Goal: Transaction & Acquisition: Download file/media

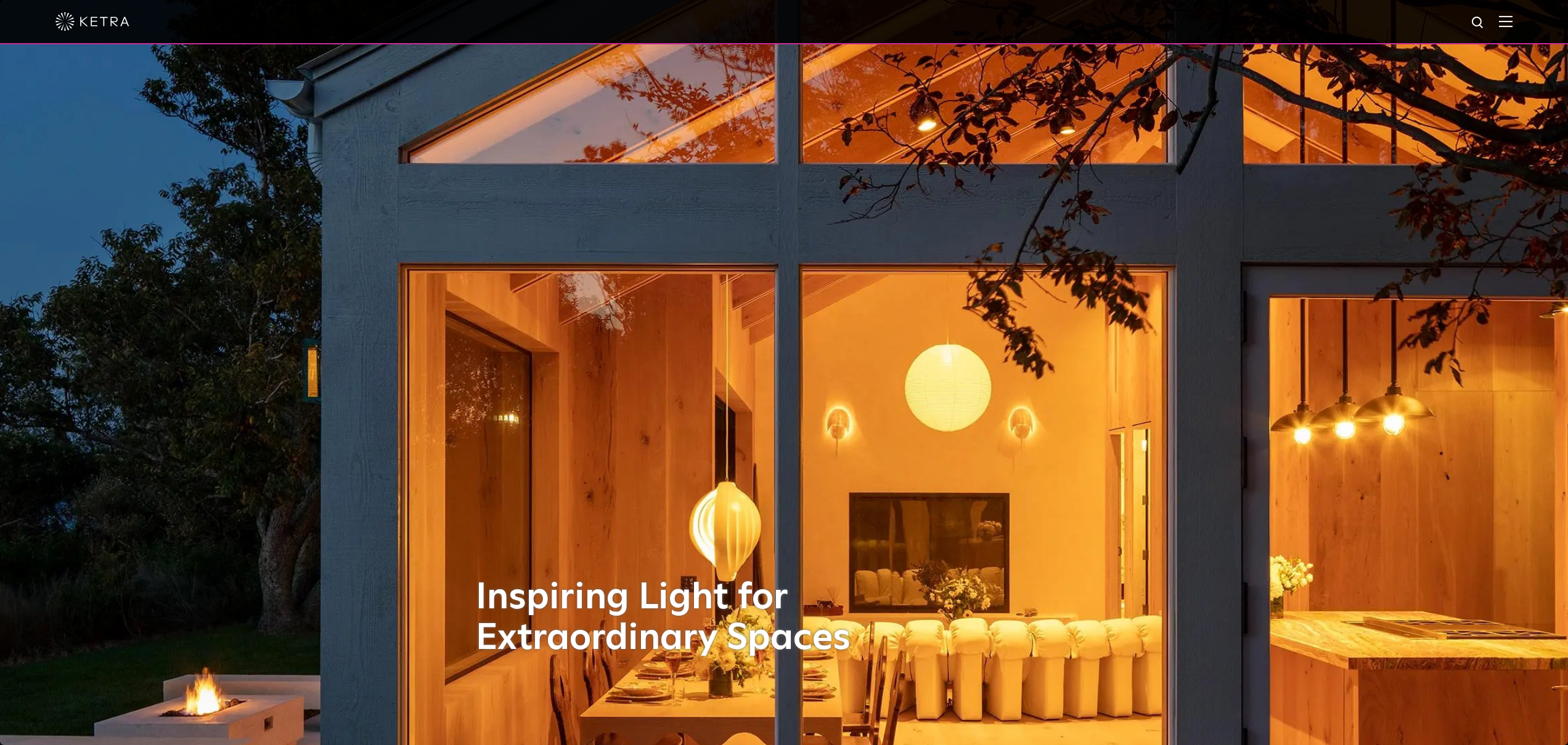
click at [1504, 21] on img at bounding box center [1506, 21] width 14 height 12
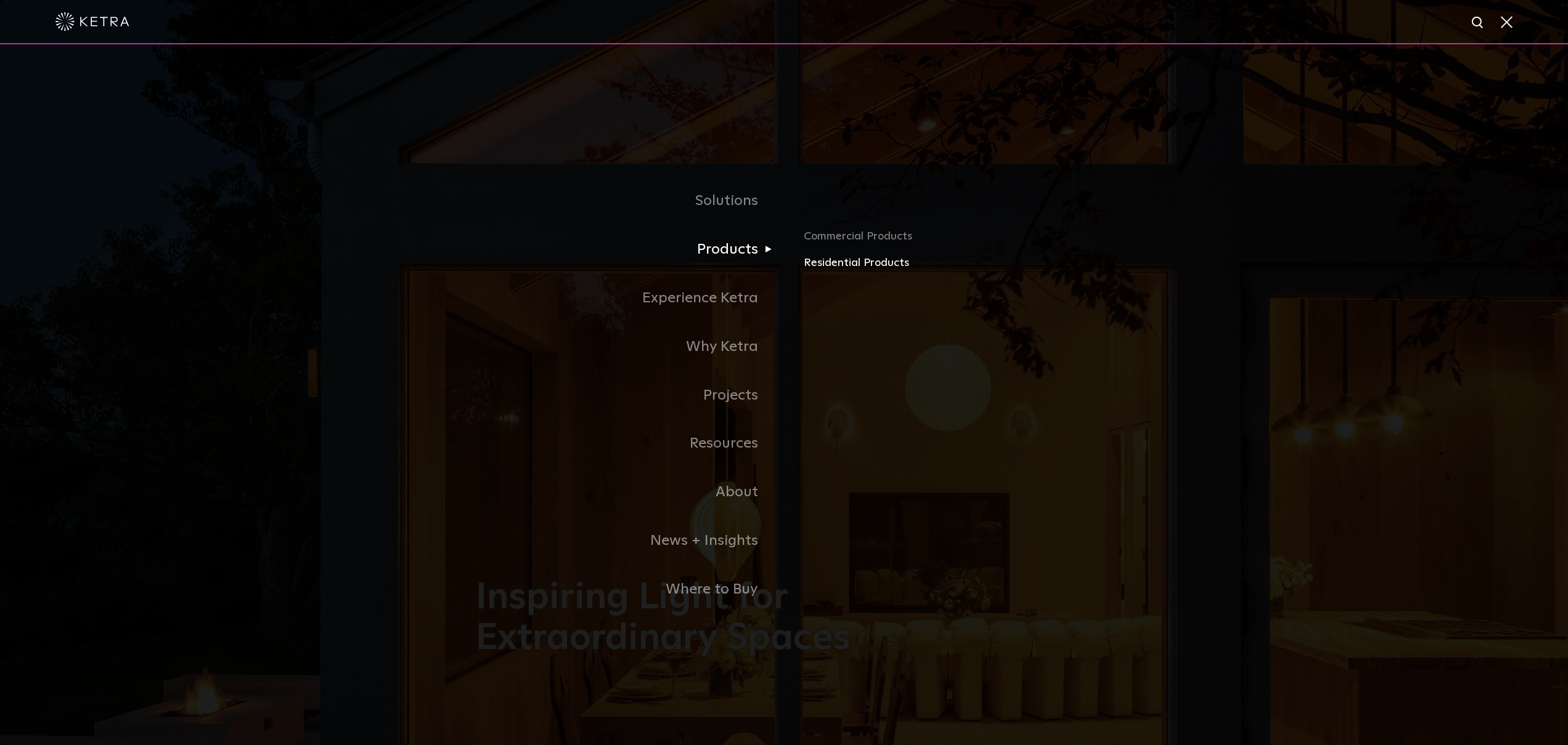
click at [853, 264] on link "Residential Products" at bounding box center [948, 263] width 289 height 18
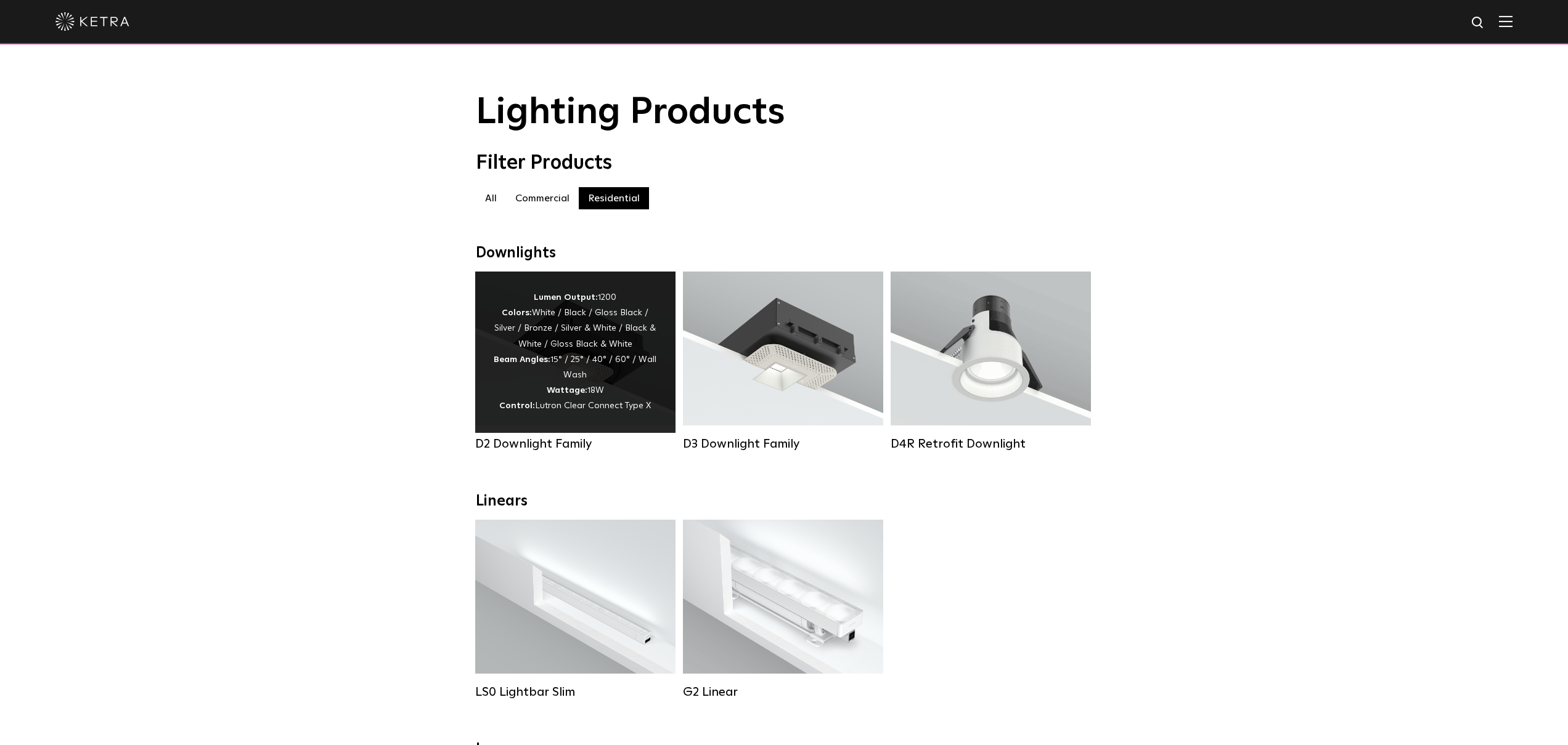
click at [594, 358] on div "Lumen Output: 1200 Colors: White / Black / Gloss Black / Silver / Bronze / Silv…" at bounding box center [575, 352] width 163 height 124
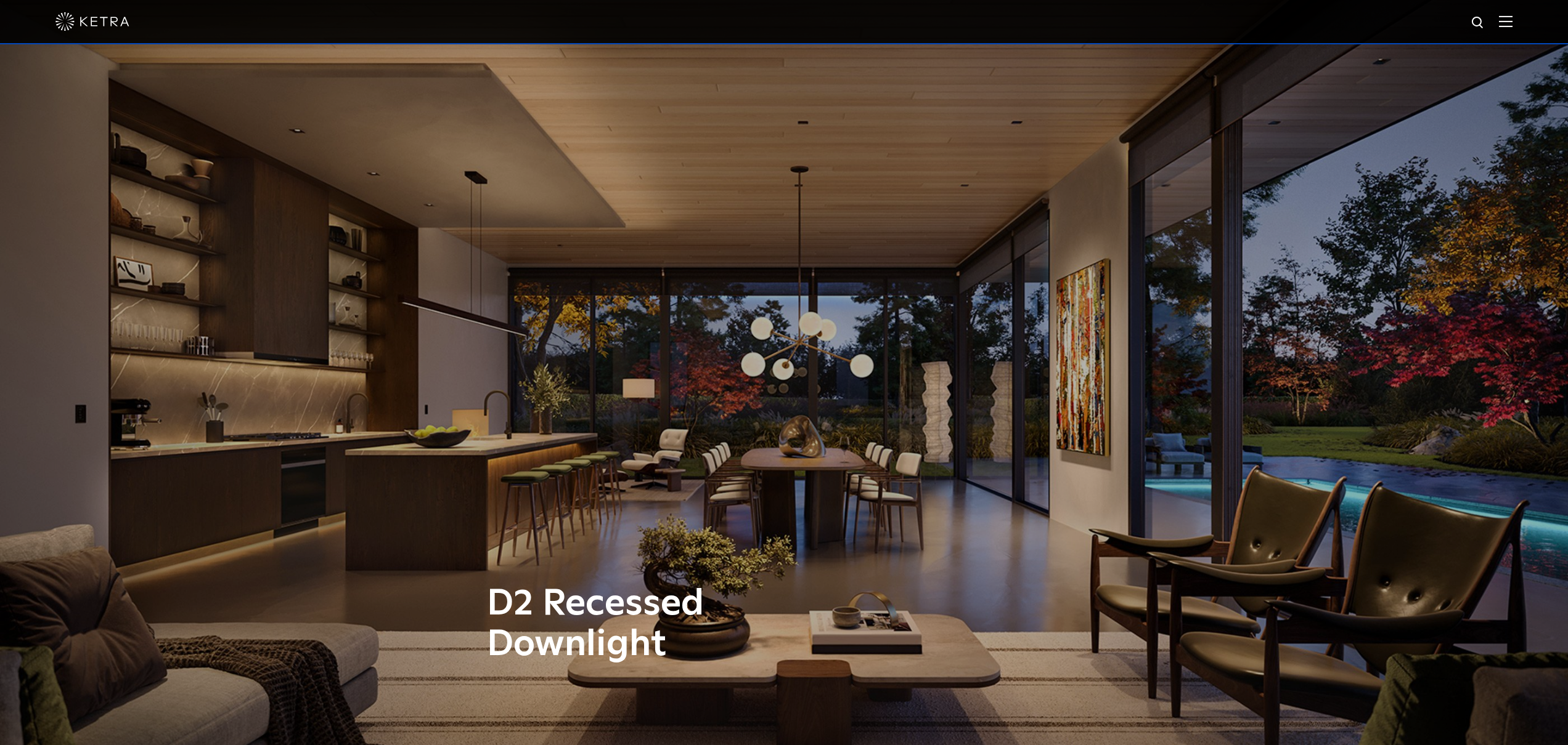
click at [1514, 23] on div at bounding box center [784, 22] width 1568 height 45
click at [1505, 23] on img at bounding box center [1506, 21] width 14 height 12
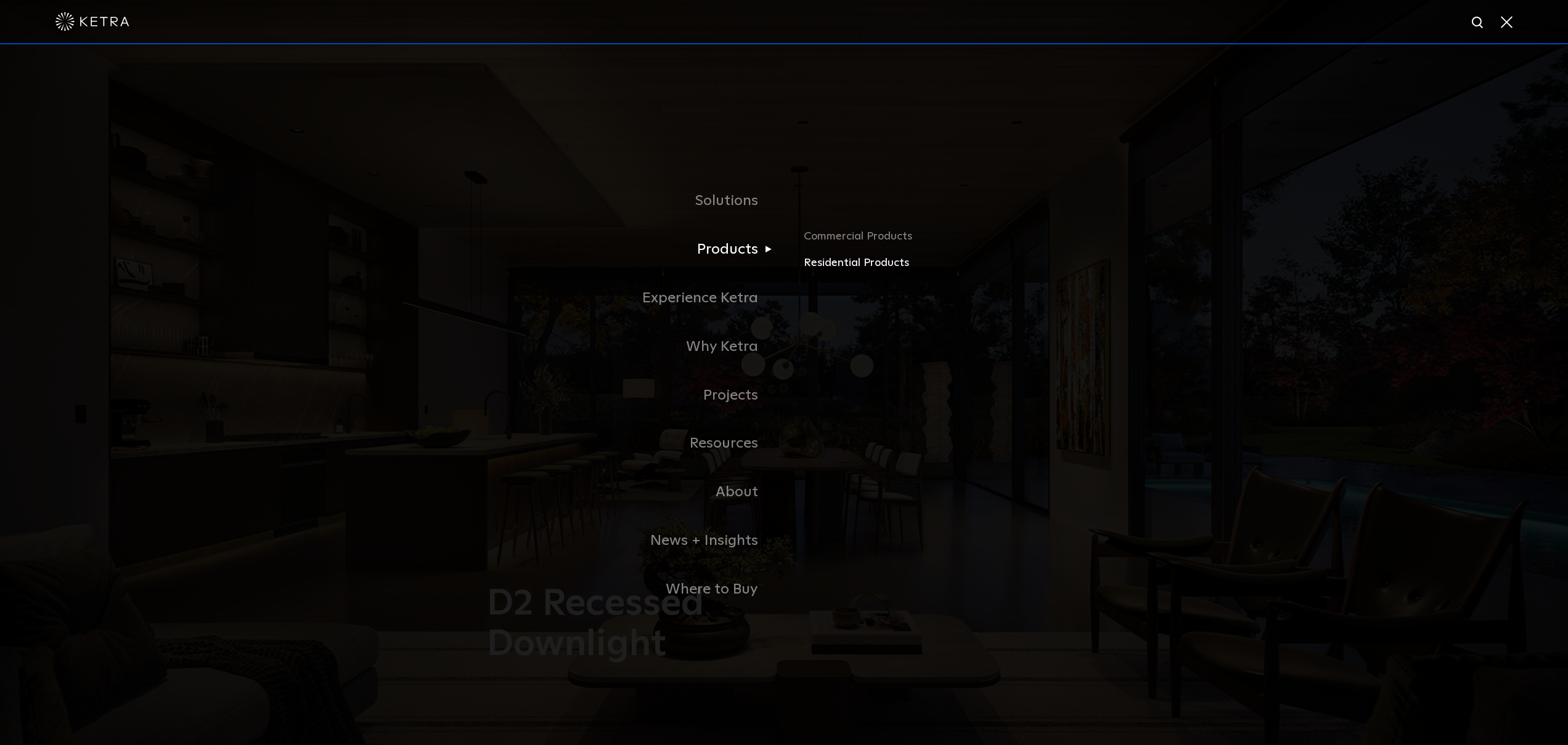
click at [896, 267] on link "Residential Products" at bounding box center [948, 263] width 289 height 18
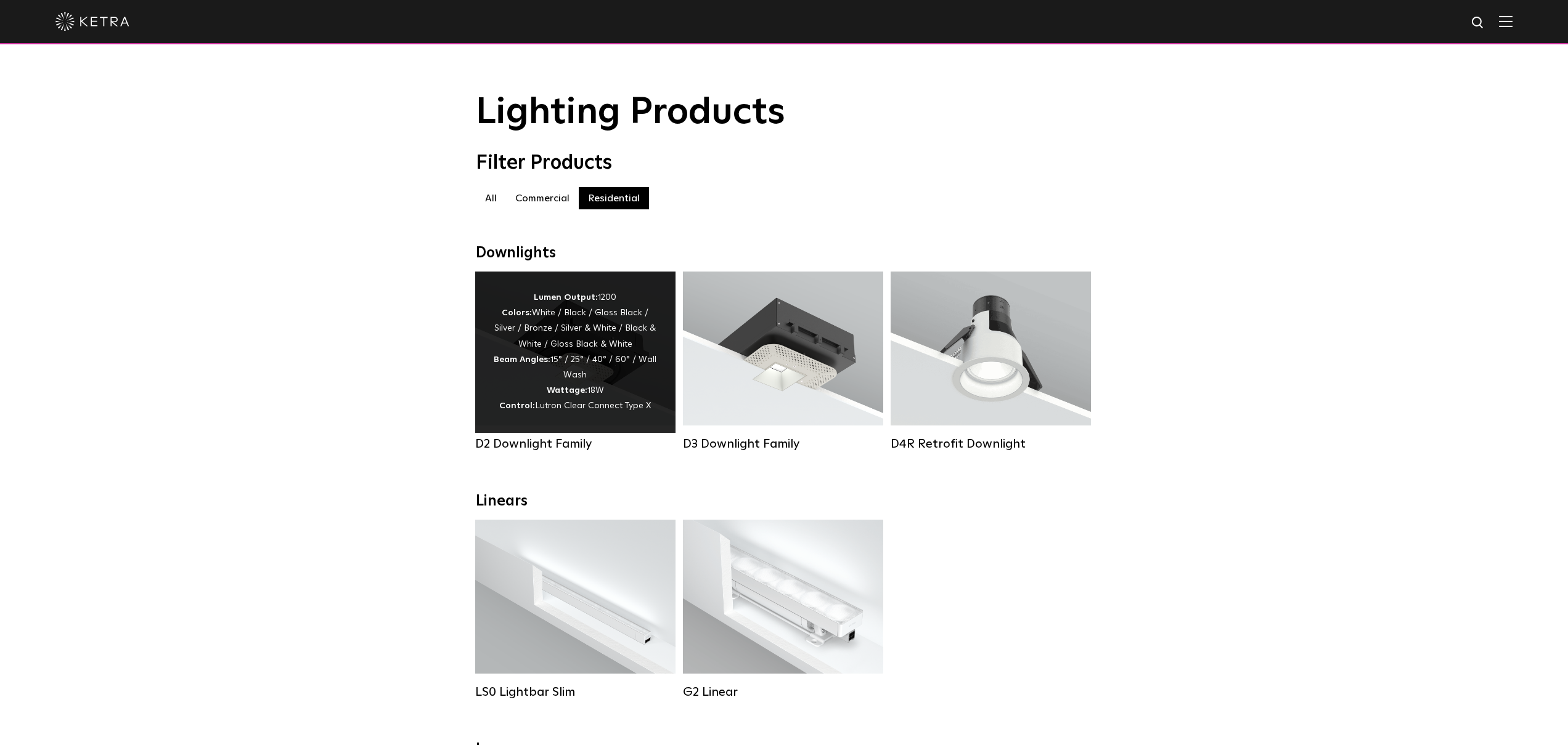
click at [550, 390] on strong "Wattage:" at bounding box center [566, 390] width 41 height 8
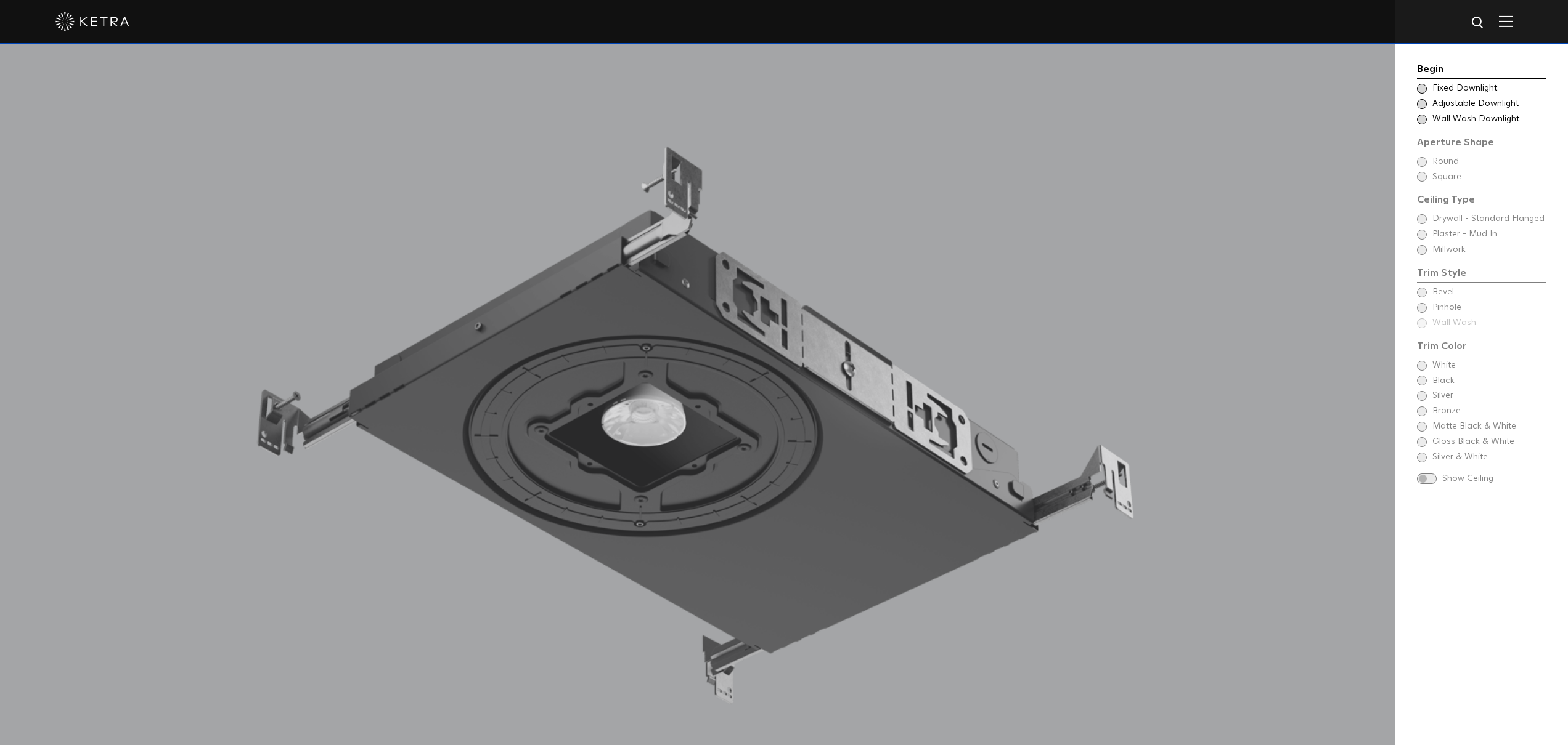
scroll to position [1585, 0]
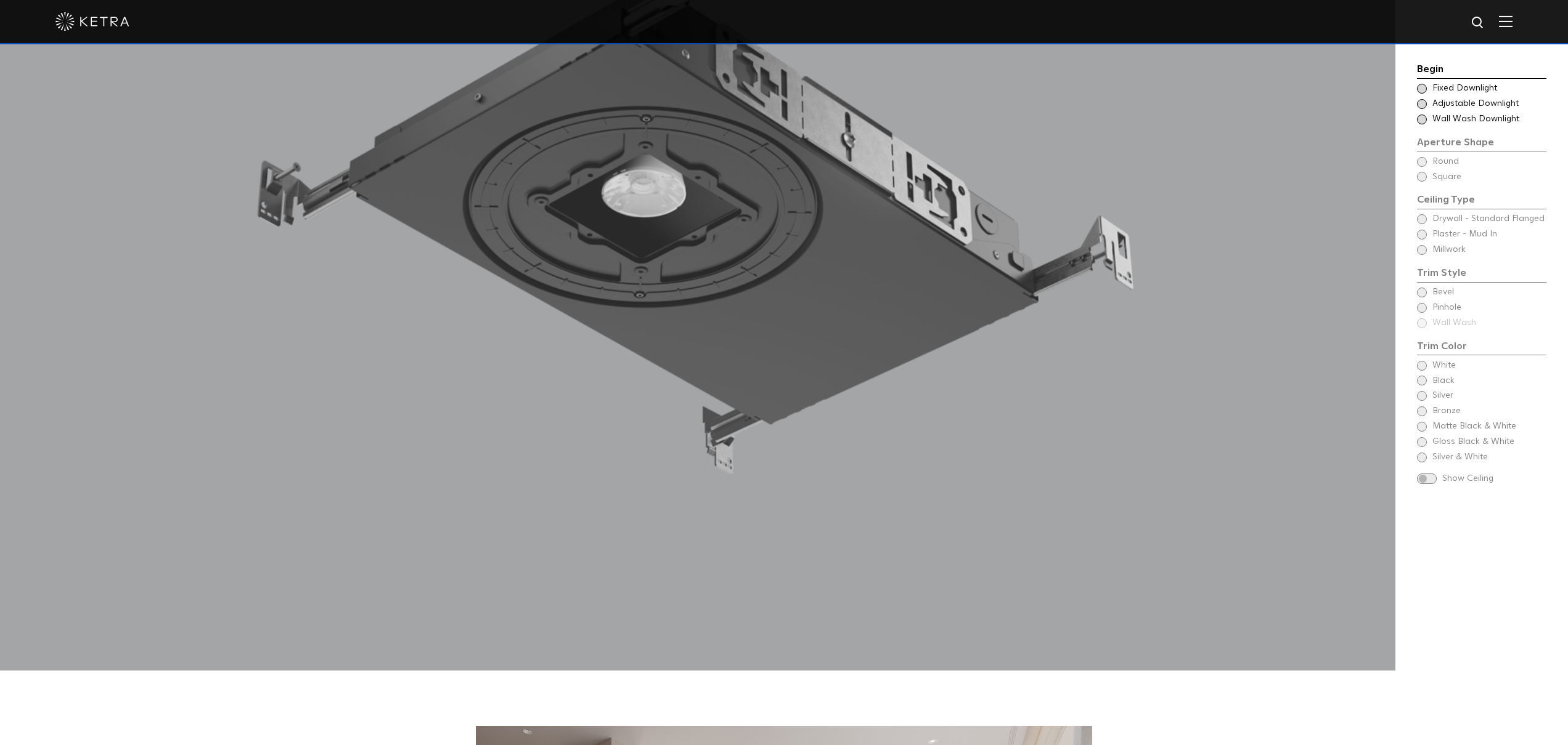
click at [1433, 85] on span "Fixed Downlight" at bounding box center [1488, 89] width 113 height 12
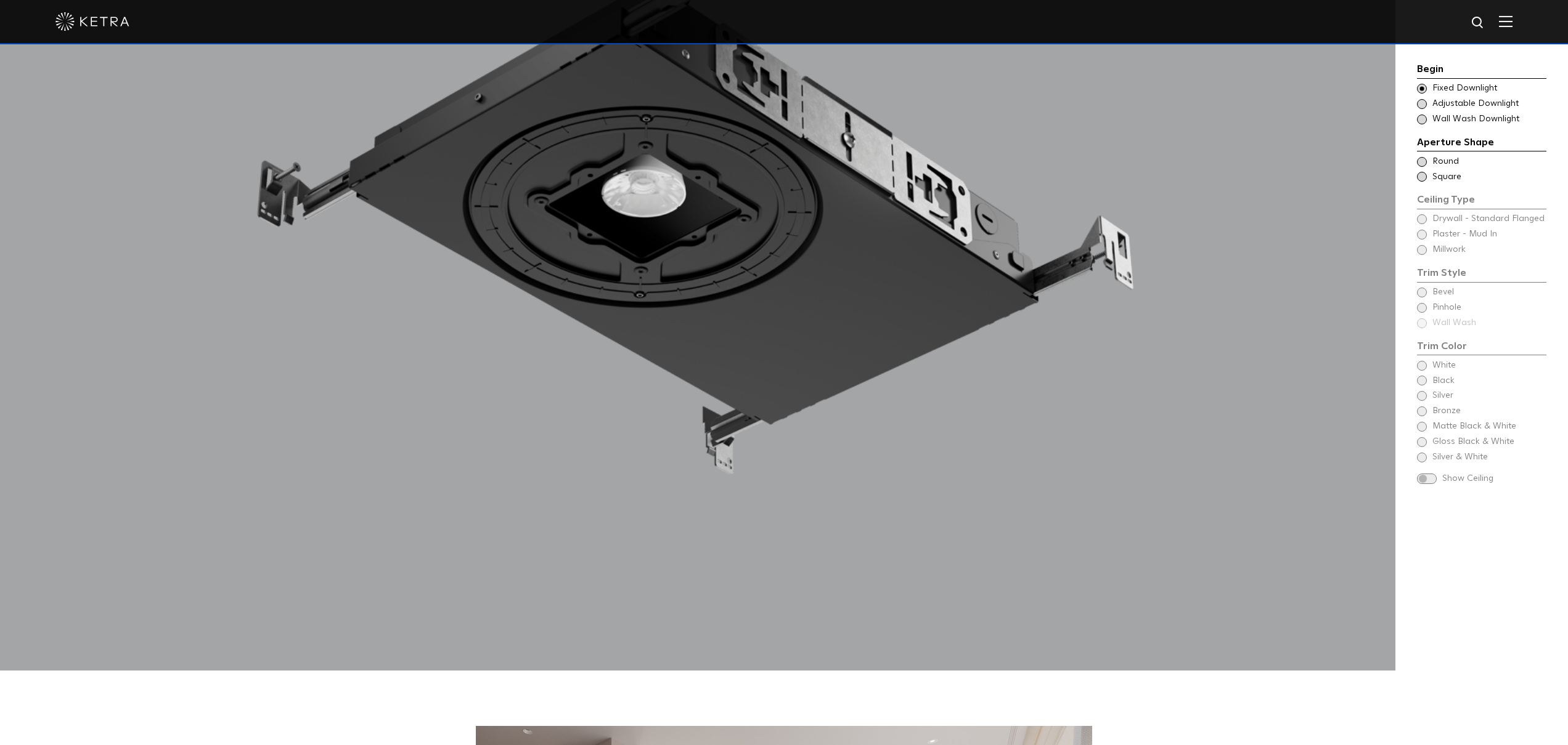
click at [1448, 177] on span "Square" at bounding box center [1488, 177] width 113 height 12
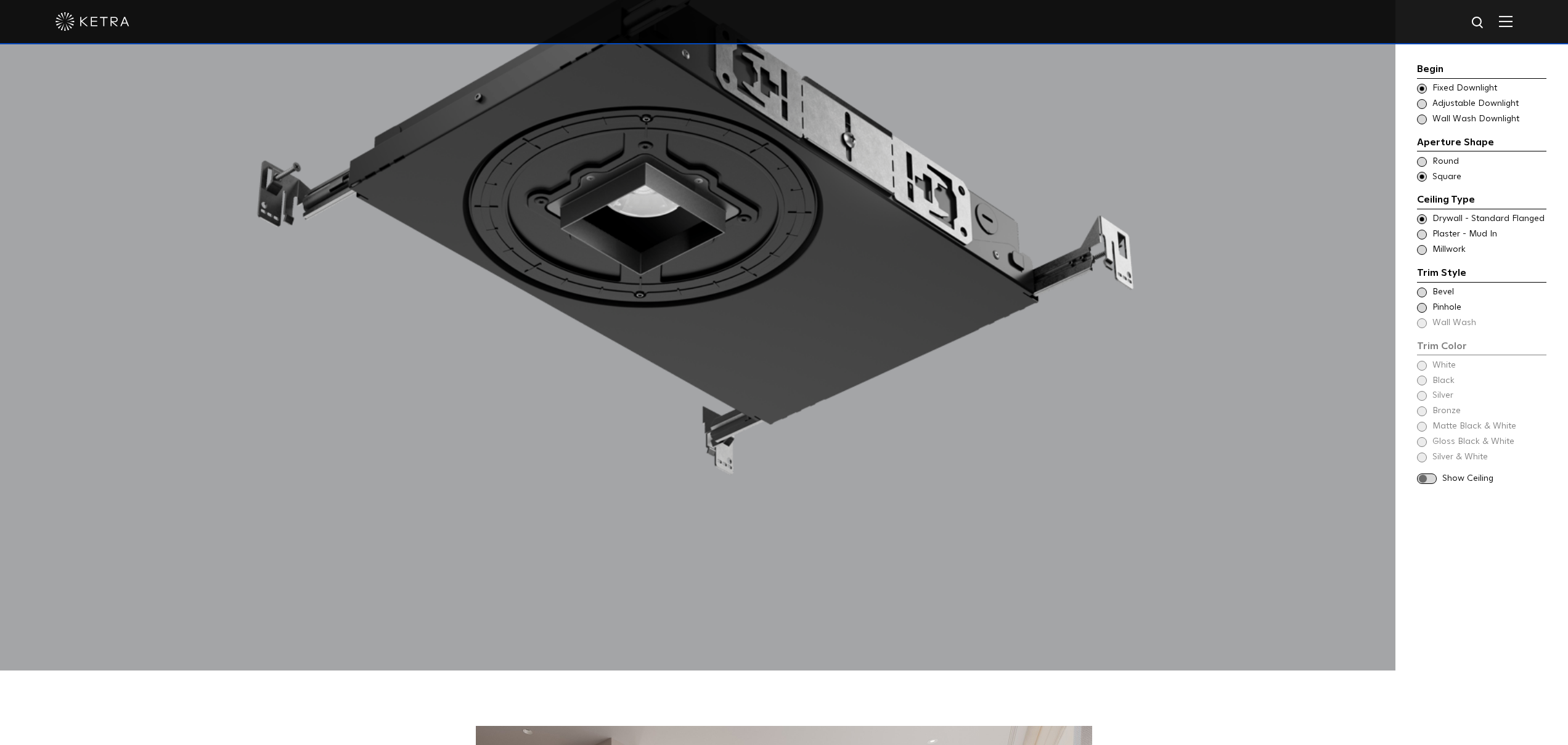
click at [1458, 233] on span "Plaster - Mud In" at bounding box center [1488, 235] width 113 height 12
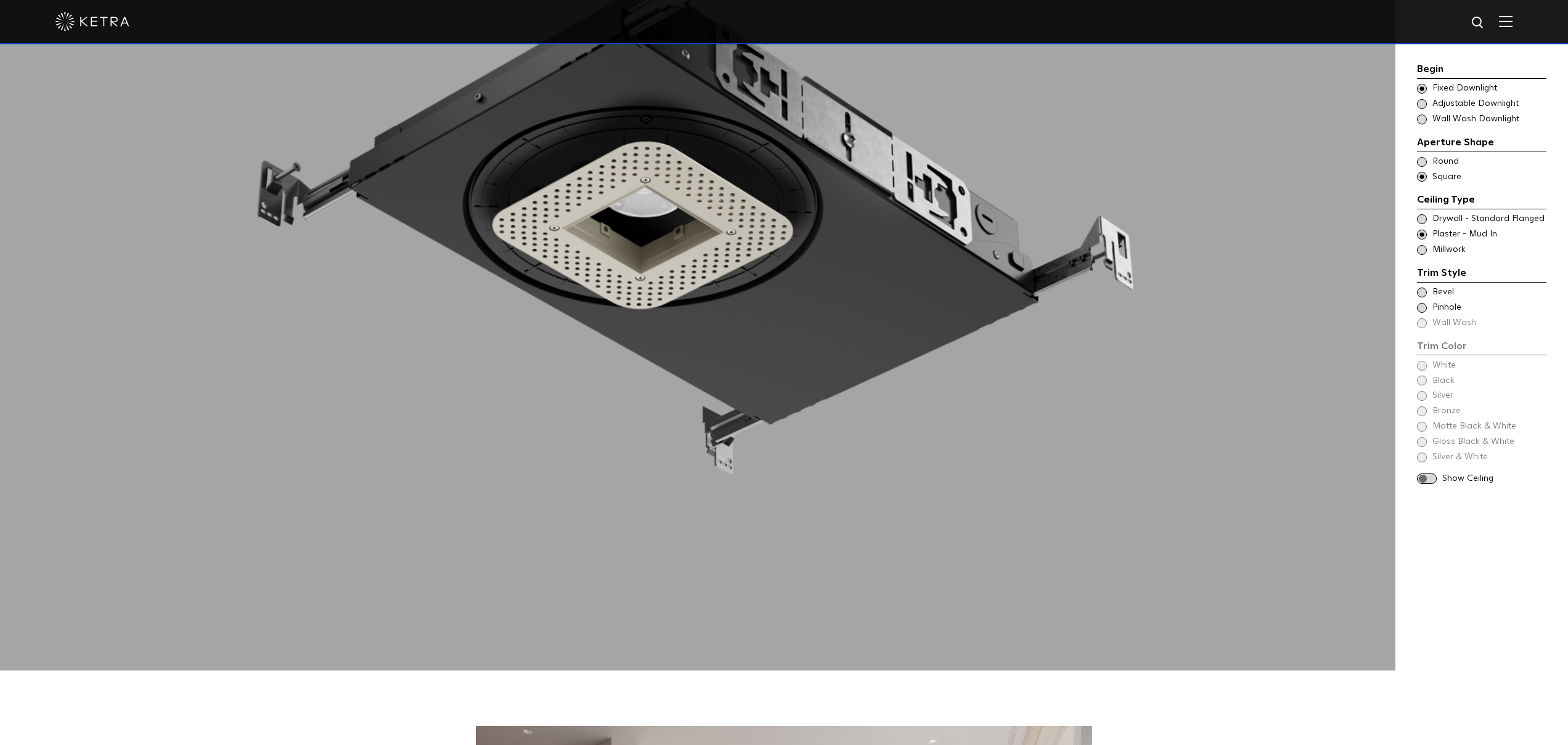
click at [1456, 306] on span "Pinhole" at bounding box center [1488, 308] width 113 height 12
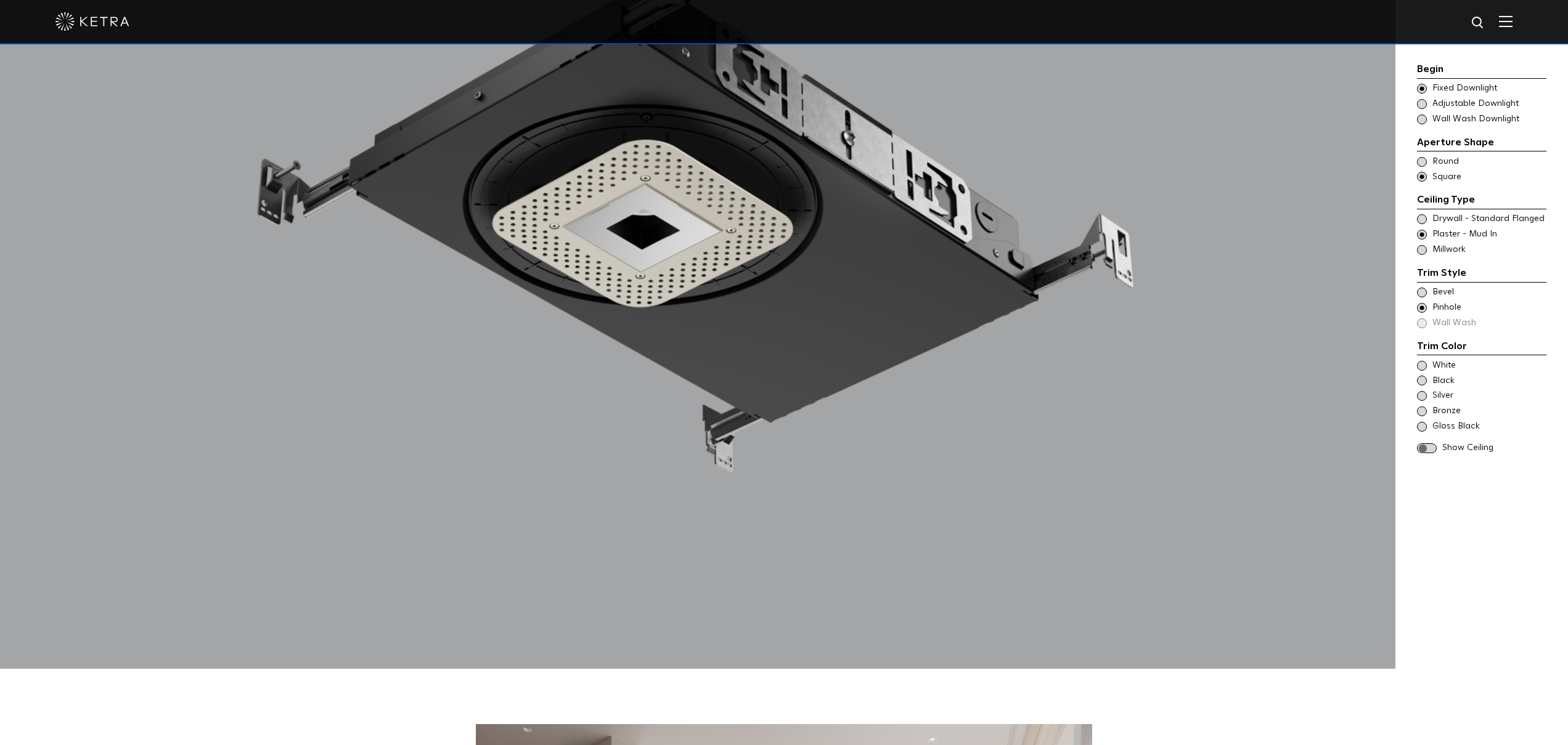
scroll to position [1587, 0]
click at [1434, 364] on span "White" at bounding box center [1488, 366] width 113 height 12
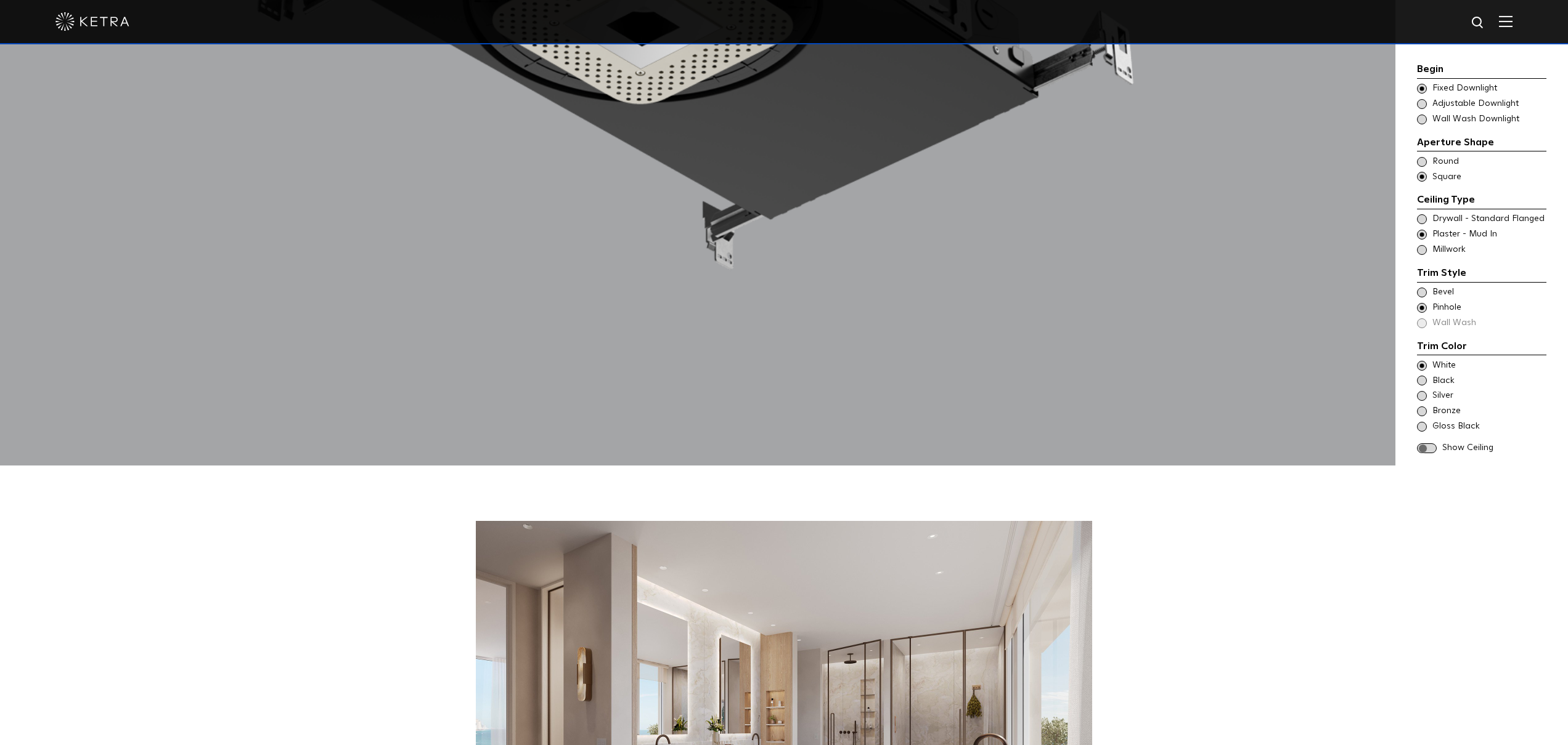
scroll to position [1971, 0]
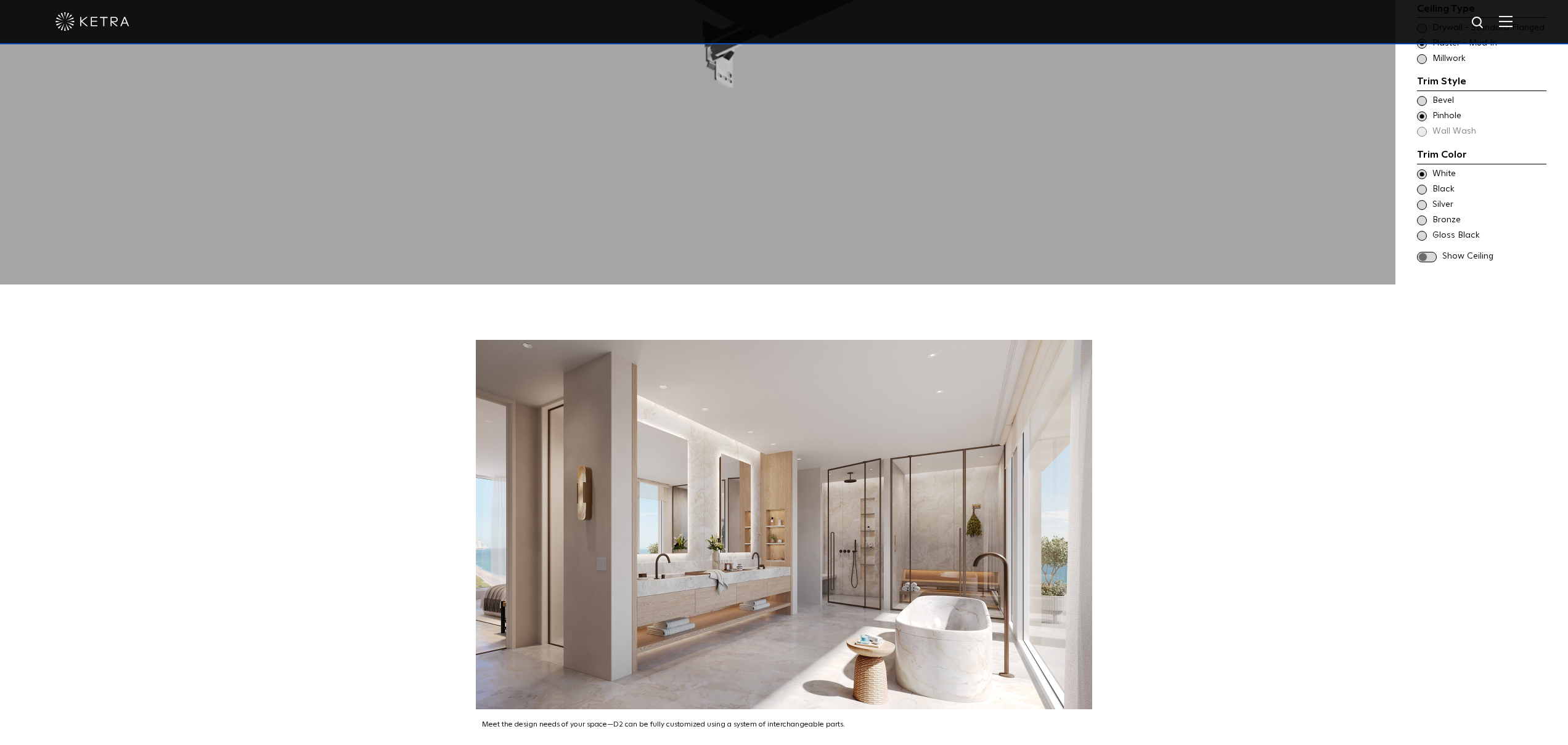
click at [1434, 252] on span at bounding box center [1427, 257] width 20 height 11
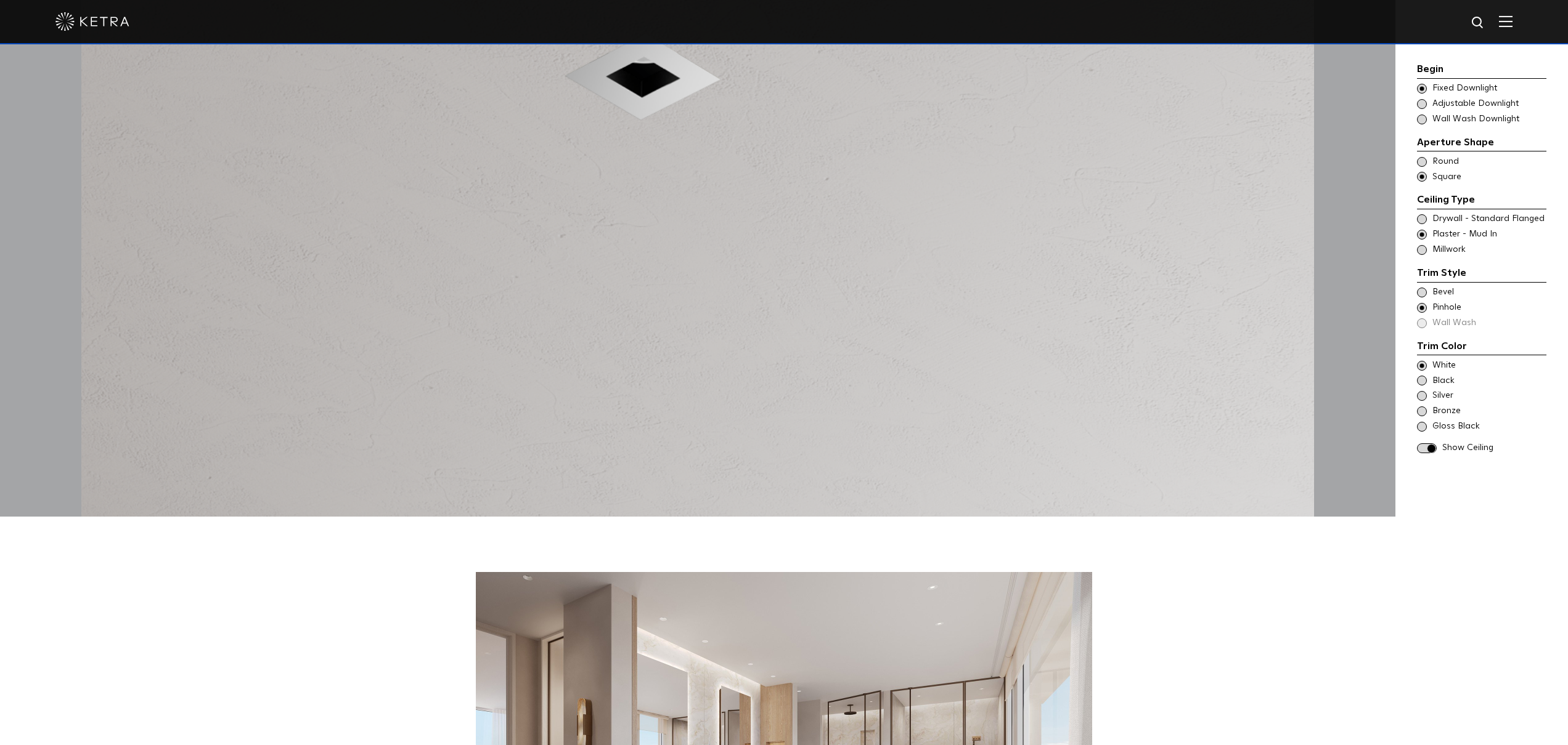
scroll to position [1739, 0]
click at [1427, 449] on span at bounding box center [1427, 449] width 20 height 11
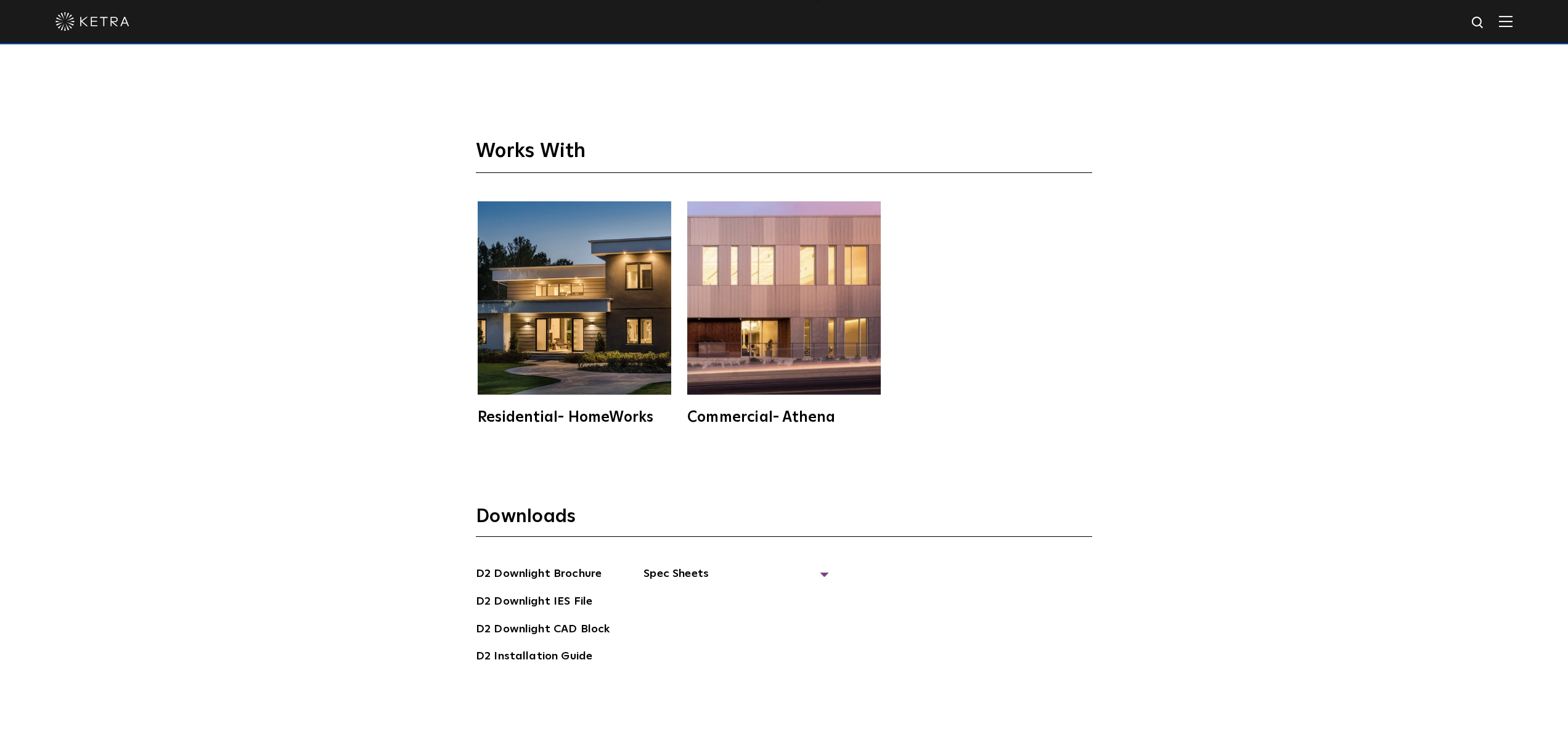
scroll to position [3842, 0]
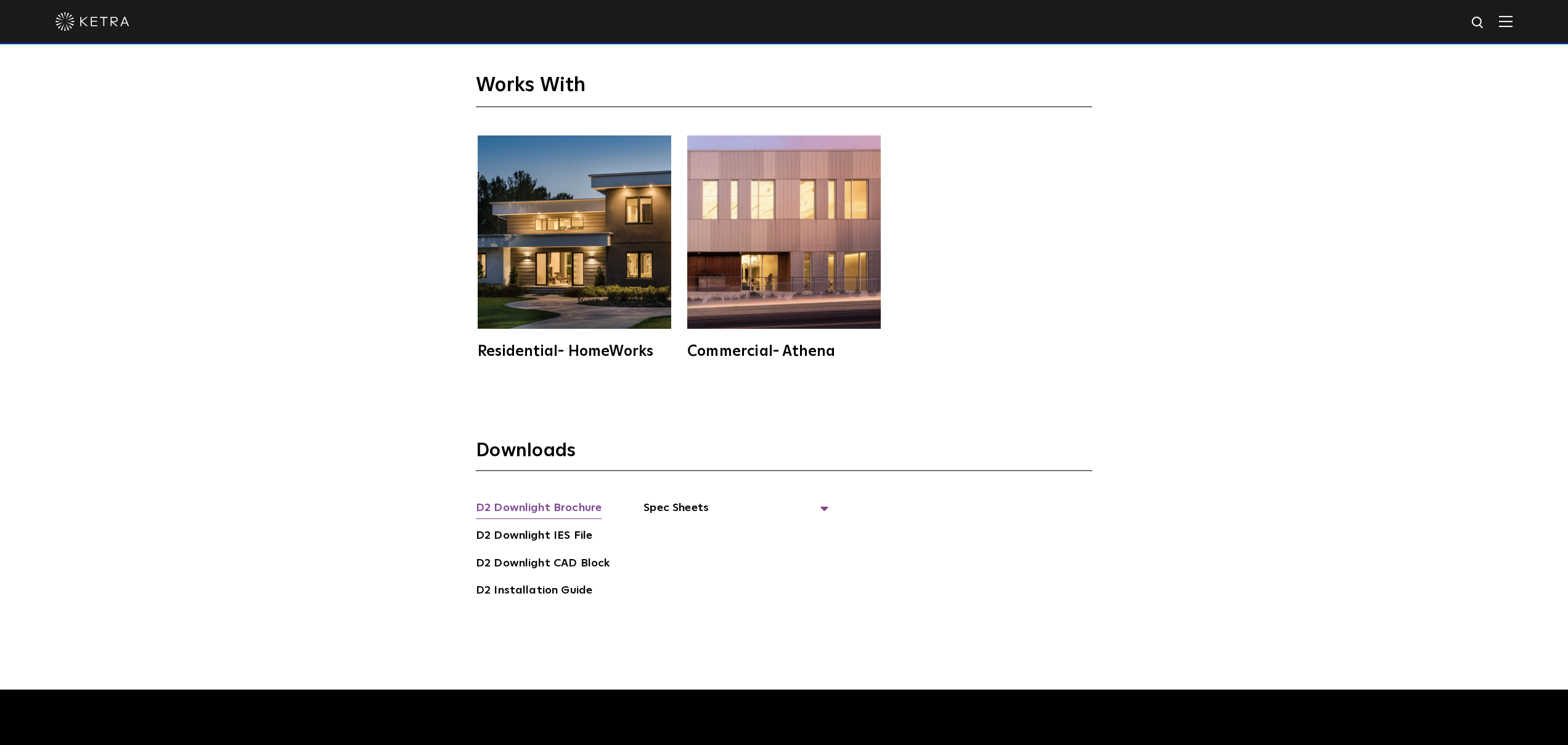
click at [561, 499] on link "D2 Downlight Brochure" at bounding box center [539, 509] width 126 height 20
click at [563, 499] on link "D2 Downlight Brochure" at bounding box center [539, 509] width 126 height 20
click at [816, 499] on span "Spec Sheets" at bounding box center [735, 513] width 185 height 27
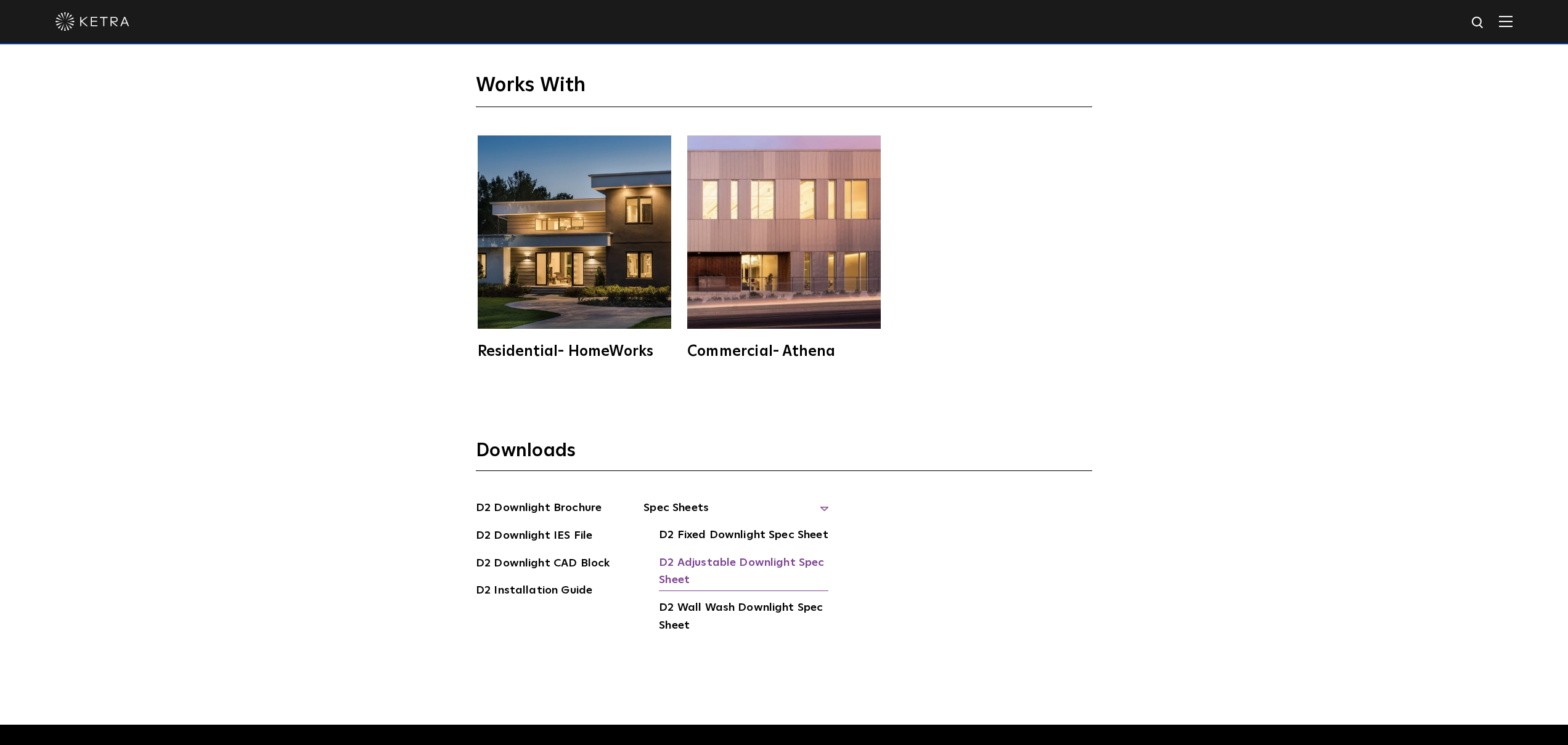
click at [782, 555] on link "D2 Adjustable Downlight Spec Sheet" at bounding box center [743, 573] width 170 height 38
